Goal: Information Seeking & Learning: Learn about a topic

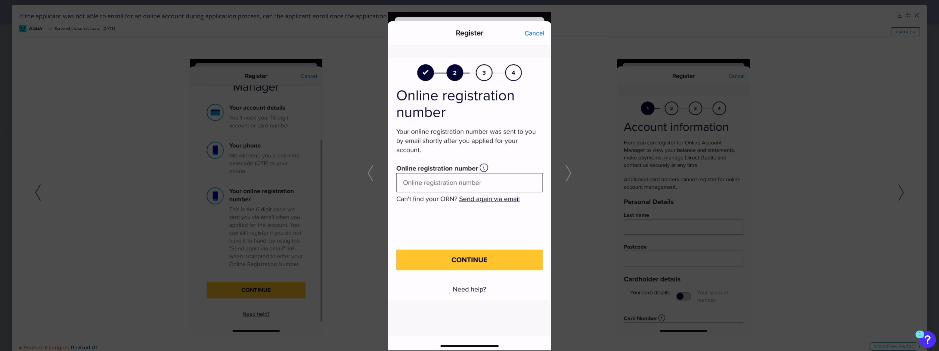
scroll to position [12, 0]
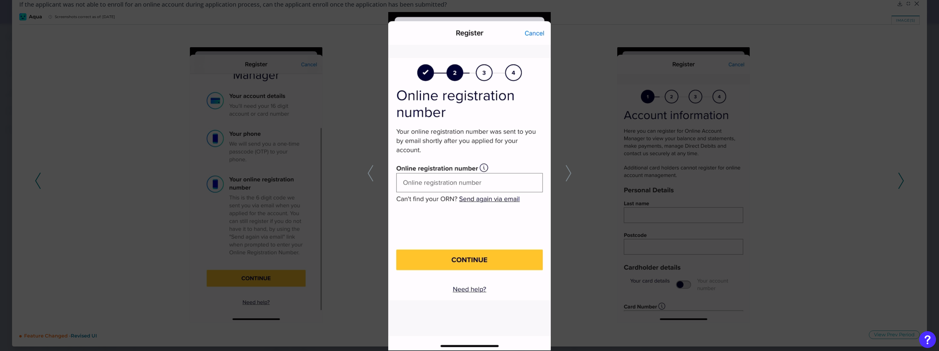
click at [623, 98] on div at bounding box center [469, 175] width 939 height 351
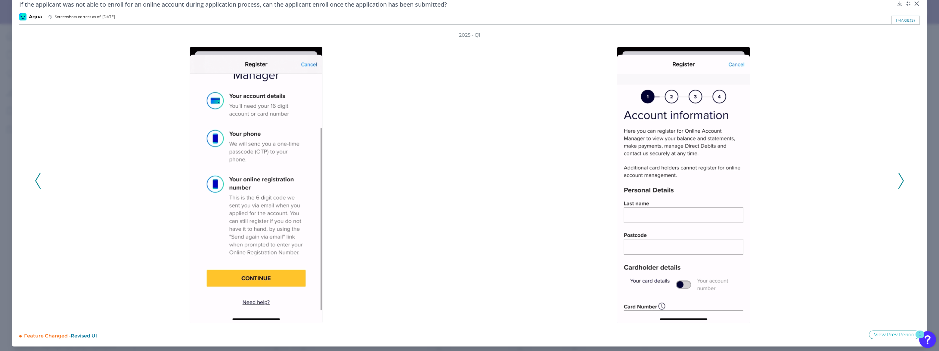
click at [911, 8] on div "If the applicant was not able to enroll for an online account during applicatio…" at bounding box center [469, 4] width 900 height 8
click at [916, 3] on icon at bounding box center [916, 4] width 6 height 6
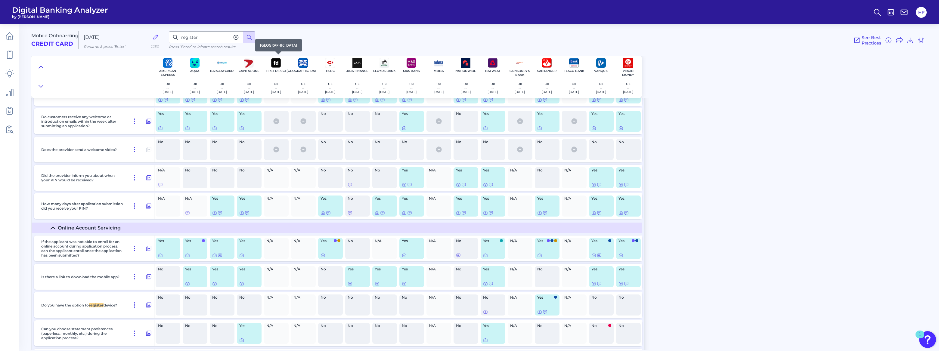
scroll to position [3796, 0]
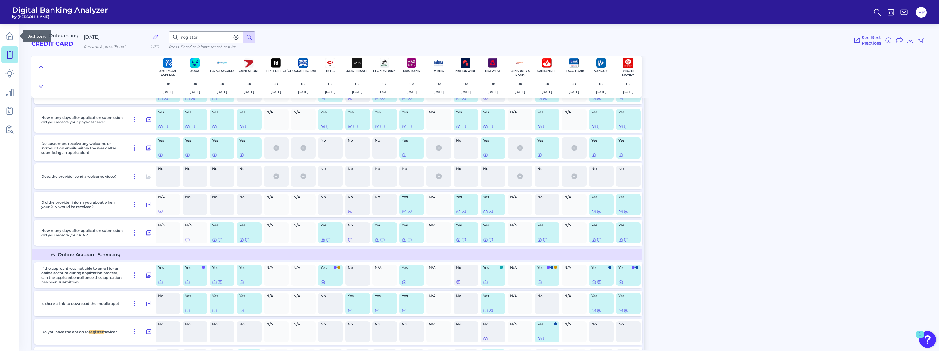
click at [9, 49] on link at bounding box center [9, 54] width 17 height 17
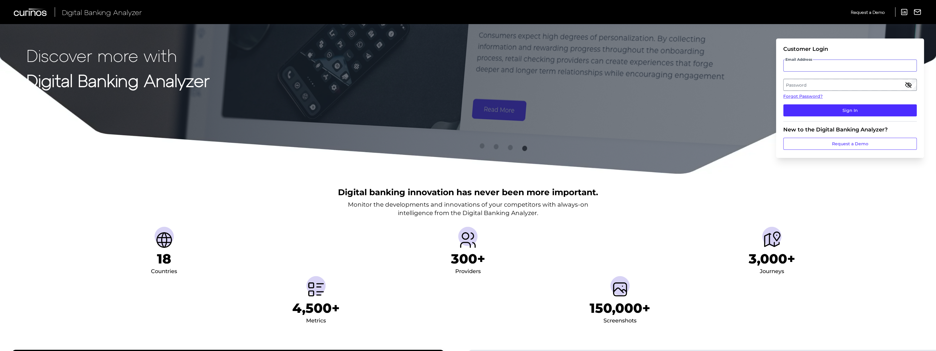
type input "harriet.poole@curinos.com"
click at [832, 84] on div "Password" at bounding box center [851, 85] width 134 height 12
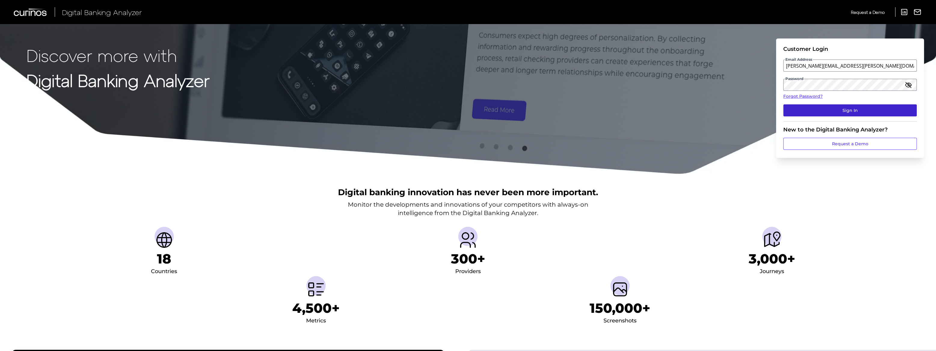
click at [819, 109] on button "Sign In" at bounding box center [851, 110] width 134 height 12
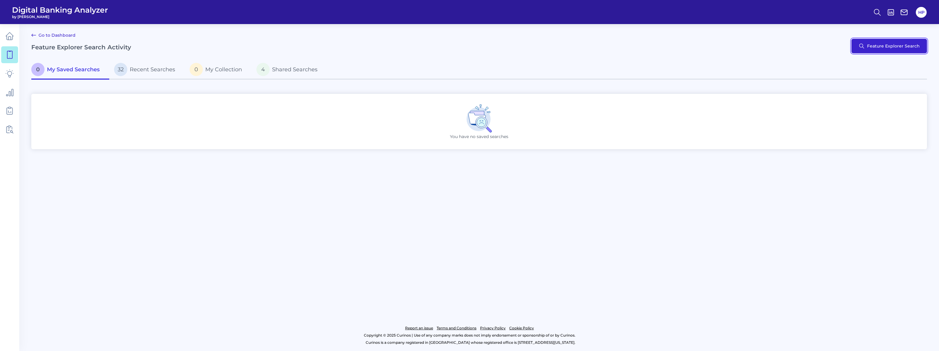
click at [888, 47] on button "Feature Explorer Search" at bounding box center [889, 46] width 76 height 14
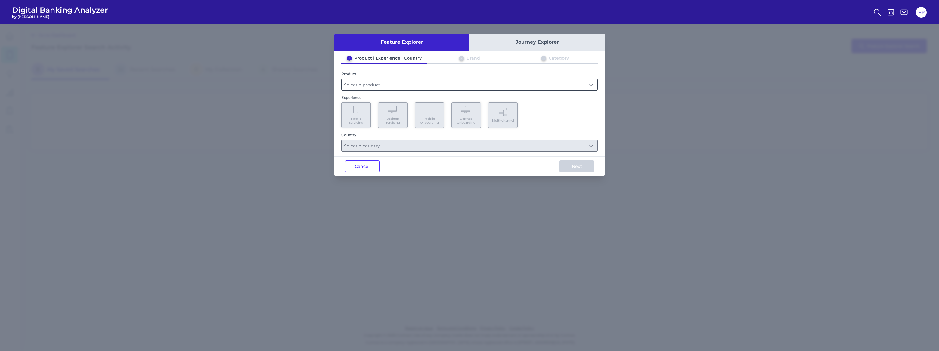
click at [430, 83] on input "text" at bounding box center [469, 84] width 256 height 11
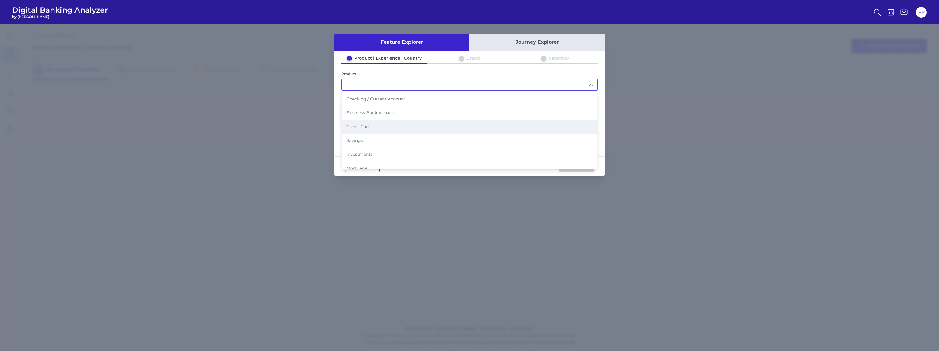
click at [384, 126] on li "Credit Card" at bounding box center [469, 127] width 256 height 14
type input "Credit Card"
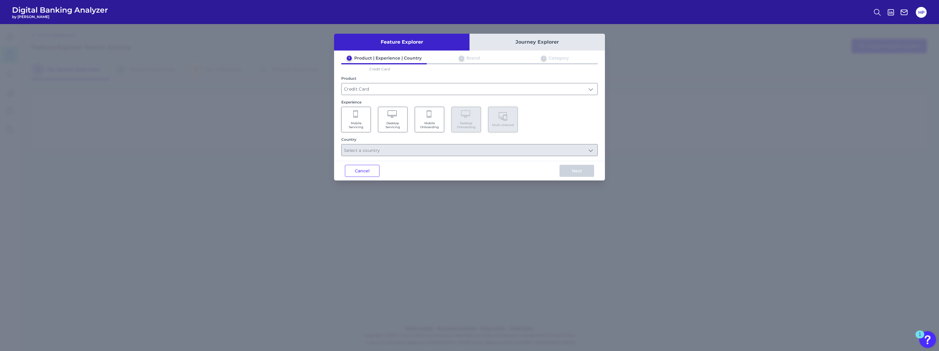
click at [428, 120] on Onboarding "Mobile Onboarding" at bounding box center [429, 120] width 29 height 26
click at [409, 150] on input "text" at bounding box center [469, 149] width 256 height 11
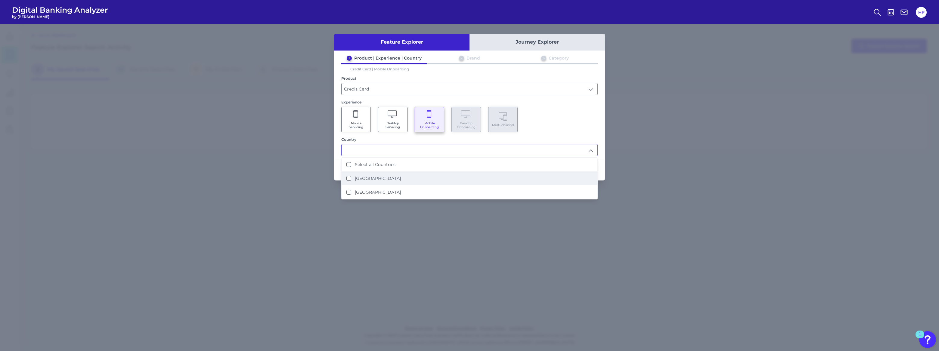
click at [380, 173] on li "[GEOGRAPHIC_DATA]" at bounding box center [469, 178] width 256 height 14
type input "[GEOGRAPHIC_DATA]"
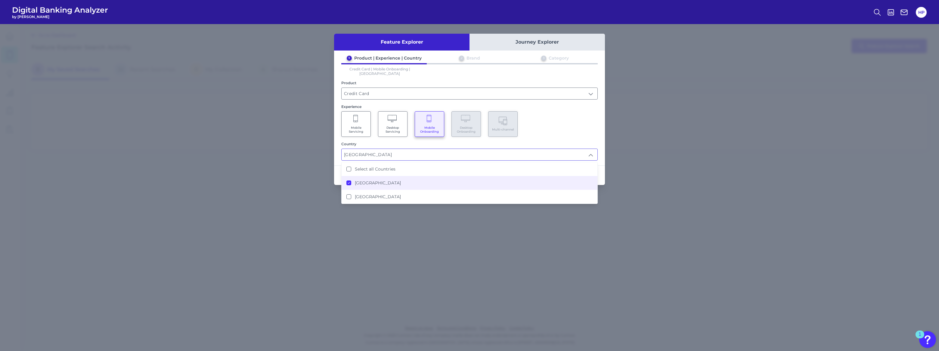
click at [533, 149] on input "[GEOGRAPHIC_DATA]" at bounding box center [469, 154] width 256 height 11
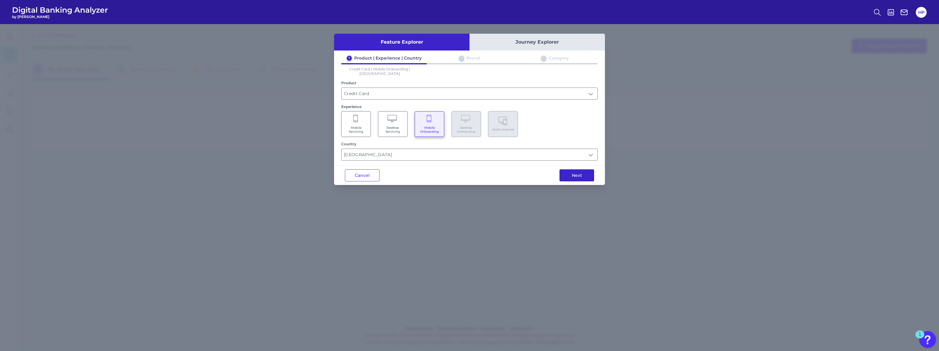
click at [565, 169] on button "Next" at bounding box center [576, 175] width 35 height 12
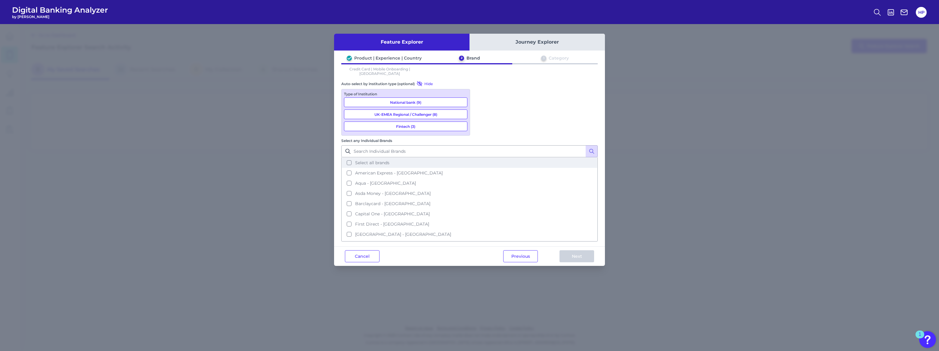
click at [486, 158] on button "Select all brands" at bounding box center [469, 163] width 255 height 10
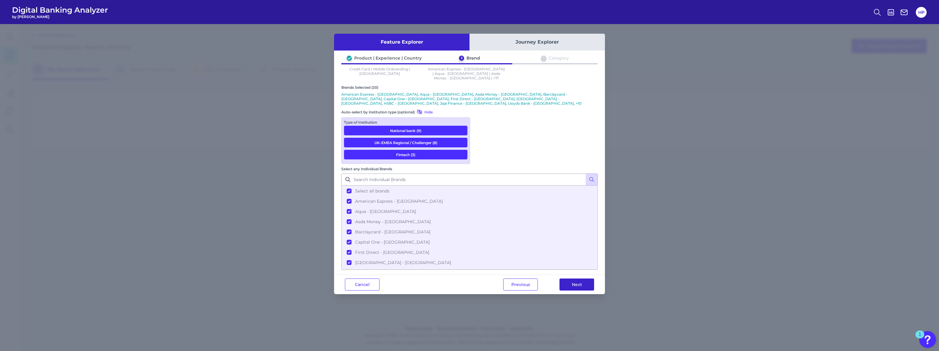
click at [573, 279] on button "Next" at bounding box center [576, 285] width 35 height 12
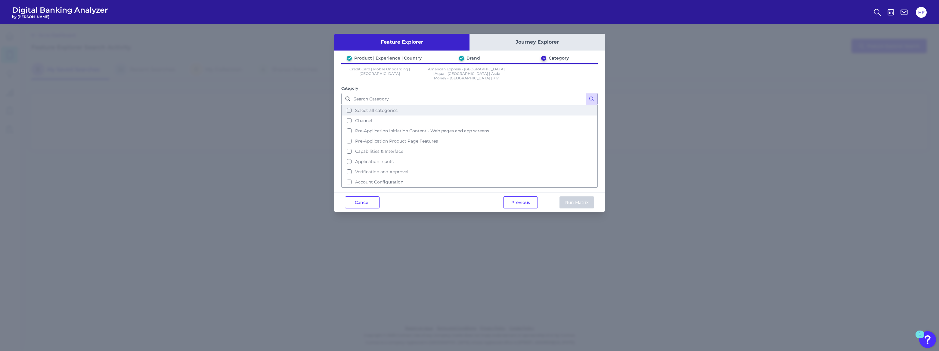
click at [399, 109] on button "Select all categories" at bounding box center [469, 110] width 255 height 10
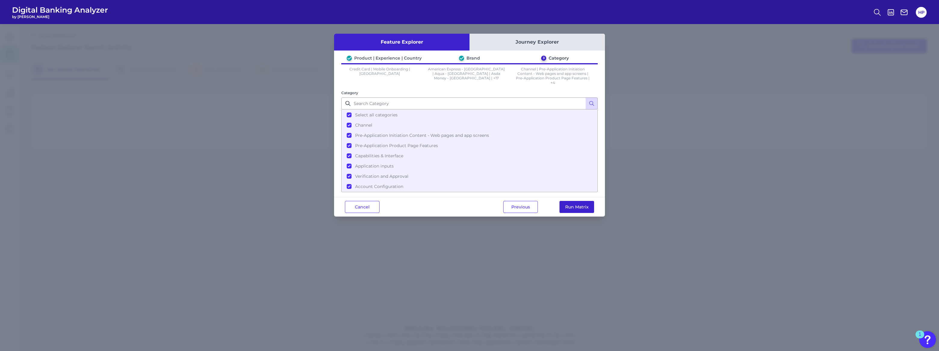
click at [577, 207] on button "Run Matrix" at bounding box center [576, 207] width 35 height 12
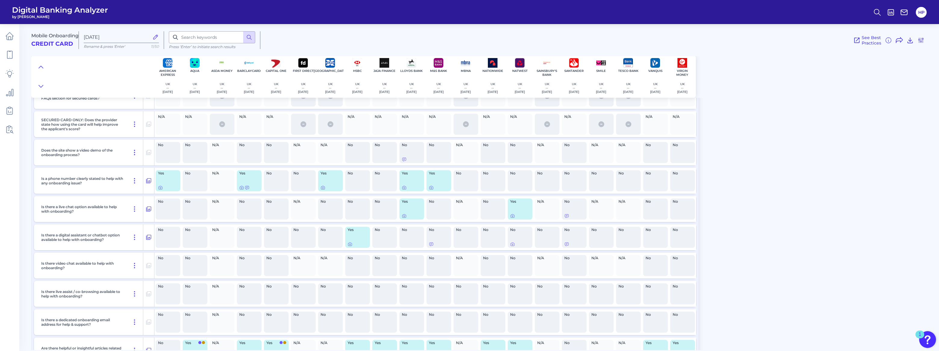
scroll to position [328, 0]
